Goal: Check status: Check status

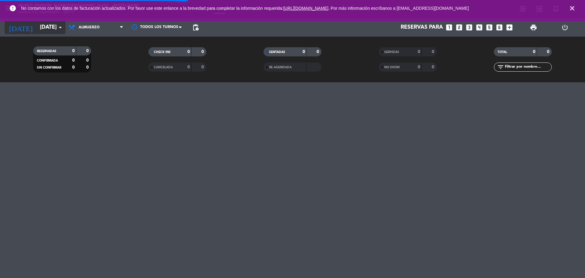
click at [37, 27] on input "[DATE]" at bounding box center [72, 27] width 71 height 12
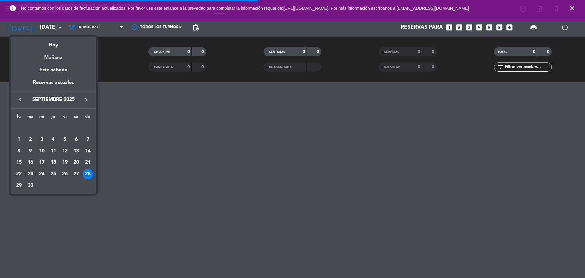
click at [67, 60] on div "Mañana" at bounding box center [53, 55] width 85 height 12
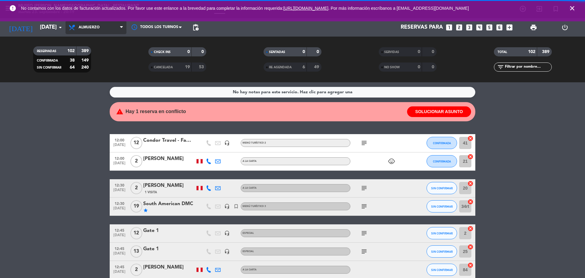
click at [88, 27] on span "Almuerzo" at bounding box center [89, 27] width 21 height 4
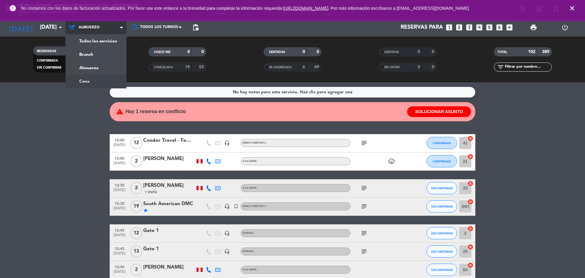
click at [92, 78] on div "menu [GEOGRAPHIC_DATA][PERSON_NAME] - Restaurant [DATE] 23. septiembre - 20:19 …" at bounding box center [292, 41] width 585 height 82
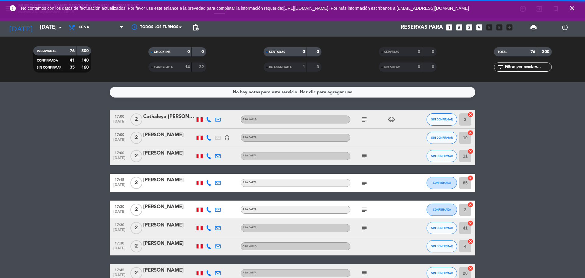
click at [510, 66] on input "text" at bounding box center [527, 67] width 47 height 7
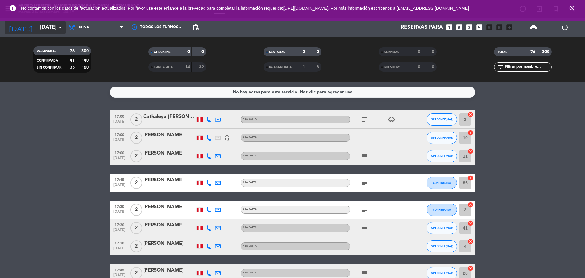
click at [37, 33] on input "[DATE]" at bounding box center [72, 27] width 71 height 12
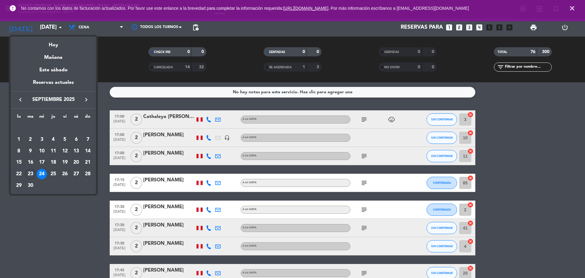
drag, startPoint x: 48, startPoint y: 41, endPoint x: 59, endPoint y: 37, distance: 11.6
click at [48, 41] on div "Hoy" at bounding box center [53, 43] width 85 height 12
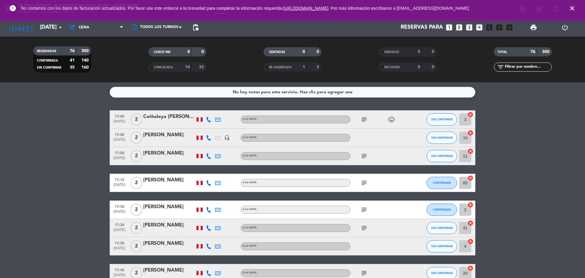
type input "[DATE]"
click at [507, 70] on input "text" at bounding box center [527, 67] width 47 height 7
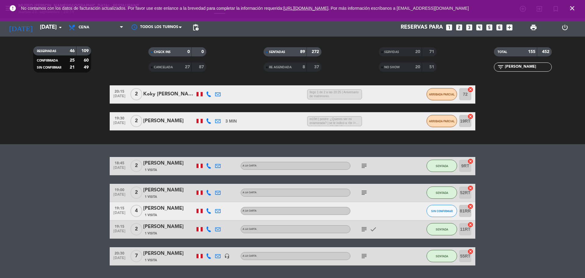
scroll to position [152, 0]
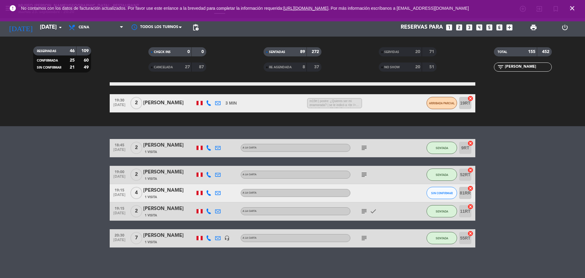
type input "[PERSON_NAME]"
drag, startPoint x: 397, startPoint y: 65, endPoint x: 398, endPoint y: 69, distance: 4.1
click at [398, 69] on div "NO SHOW" at bounding box center [394, 67] width 28 height 7
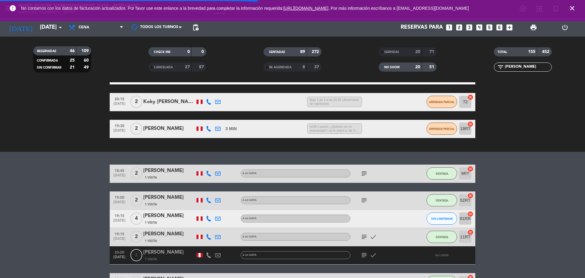
scroll to position [177, 0]
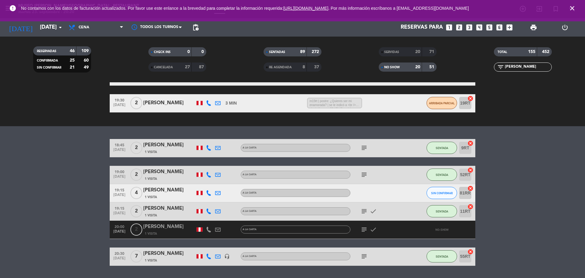
click at [364, 231] on icon "subject" at bounding box center [363, 229] width 7 height 7
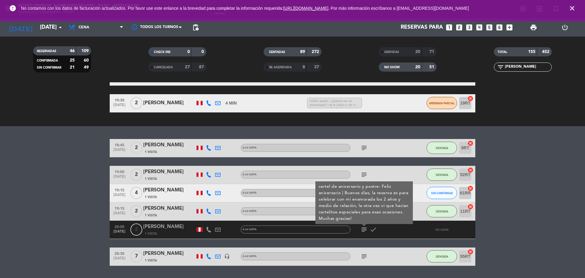
drag, startPoint x: 518, startPoint y: 67, endPoint x: 502, endPoint y: 68, distance: 15.6
click at [504, 68] on input "[PERSON_NAME]" at bounding box center [527, 67] width 47 height 7
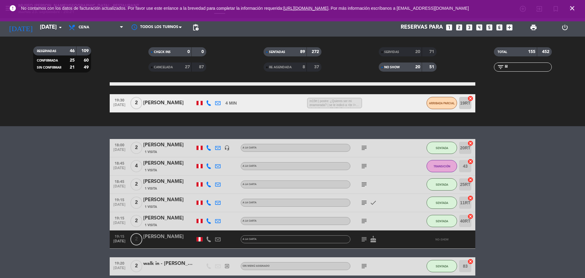
scroll to position [87, 0]
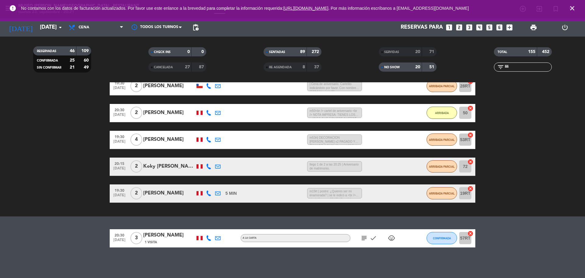
drag, startPoint x: 523, startPoint y: 66, endPoint x: 508, endPoint y: 67, distance: 14.9
click at [508, 67] on input "lili" at bounding box center [527, 67] width 47 height 7
type input "l"
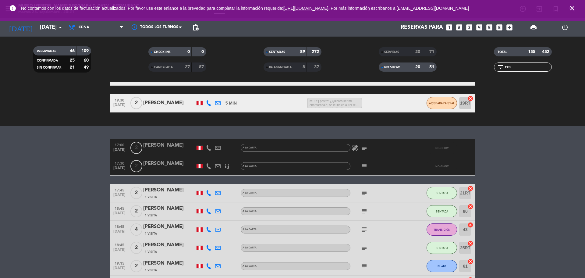
scroll to position [160, 0]
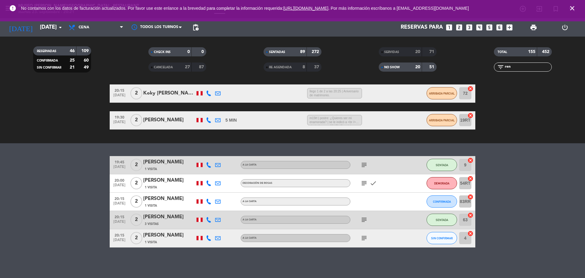
type input "ren"
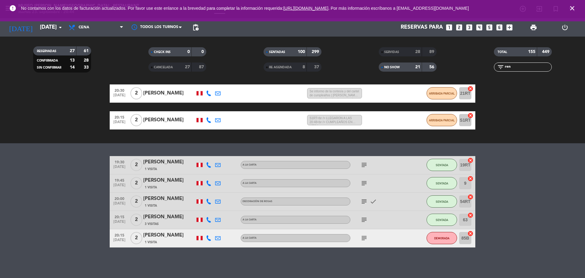
scroll to position [80, 0]
drag, startPoint x: 515, startPoint y: 66, endPoint x: 497, endPoint y: 67, distance: 17.4
click at [497, 67] on div "filter_list ren" at bounding box center [523, 66] width 58 height 9
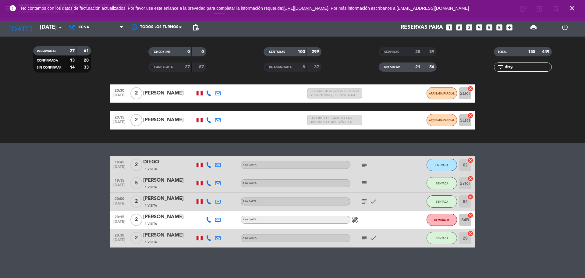
type input "dieg"
drag, startPoint x: 528, startPoint y: 66, endPoint x: 498, endPoint y: 64, distance: 30.2
click at [498, 64] on div "filter_list [PERSON_NAME]" at bounding box center [523, 66] width 58 height 9
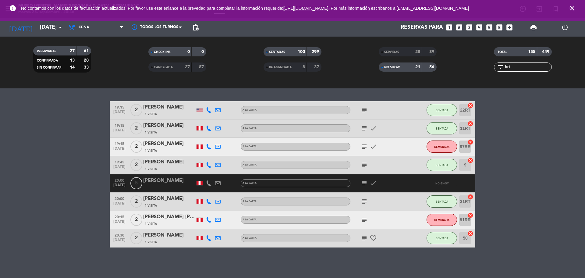
scroll to position [98, 0]
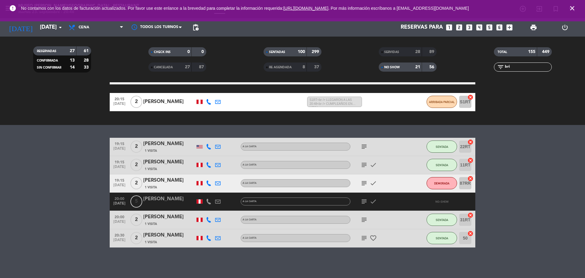
type input "bri"
